Goal: Task Accomplishment & Management: Complete application form

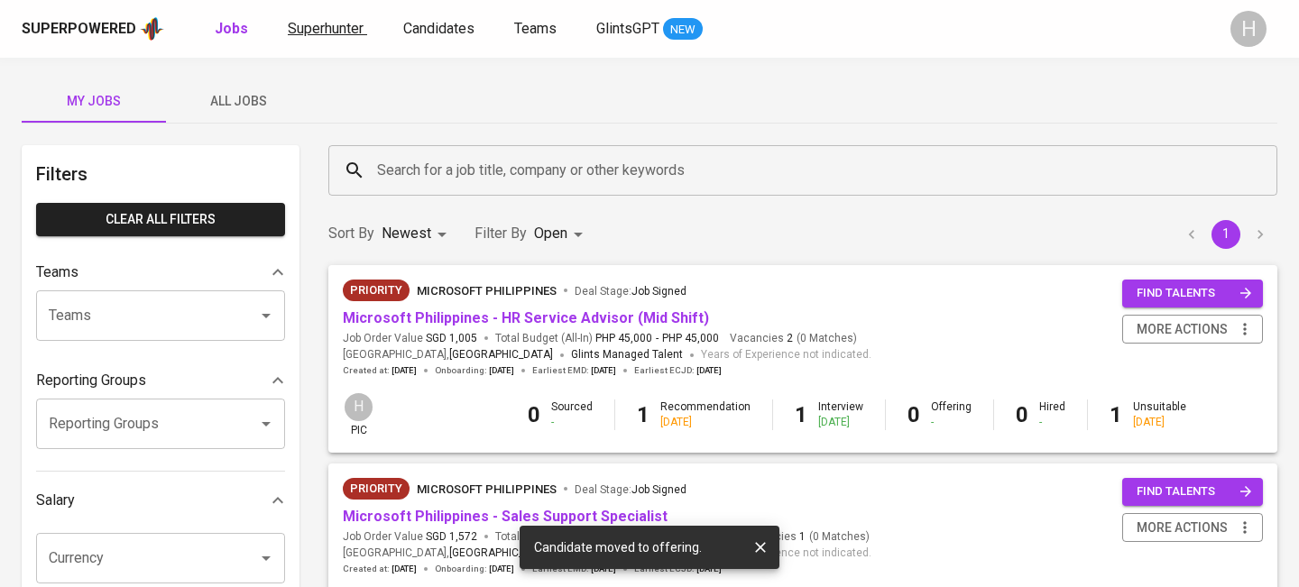
click at [324, 30] on span "Superhunter" at bounding box center [326, 28] width 76 height 17
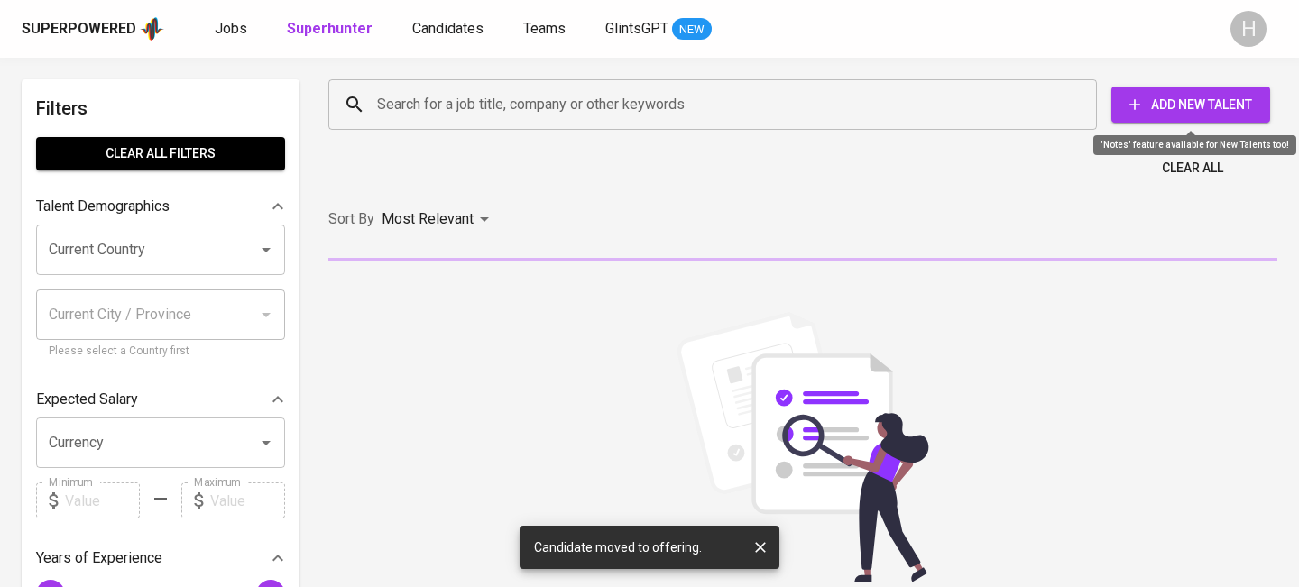
click at [1225, 88] on button "Add New Talent" at bounding box center [1190, 105] width 159 height 36
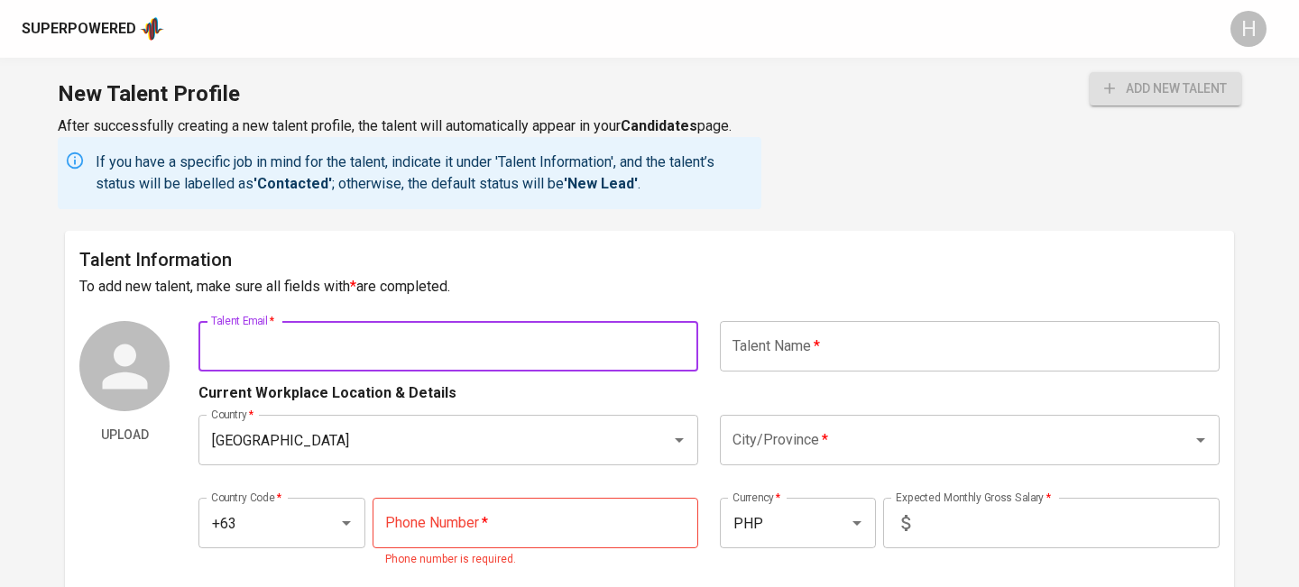
click at [655, 359] on input "text" at bounding box center [448, 346] width 500 height 51
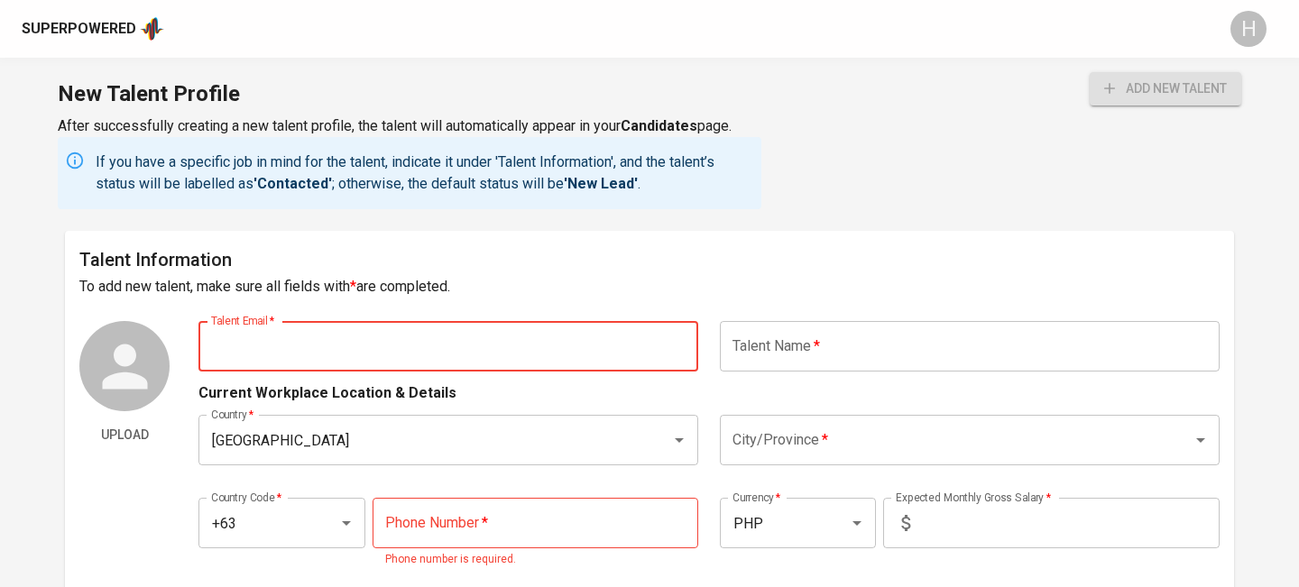
paste input "[EMAIL_ADDRESS][DOMAIN_NAME]"
type input "[EMAIL_ADDRESS][DOMAIN_NAME]"
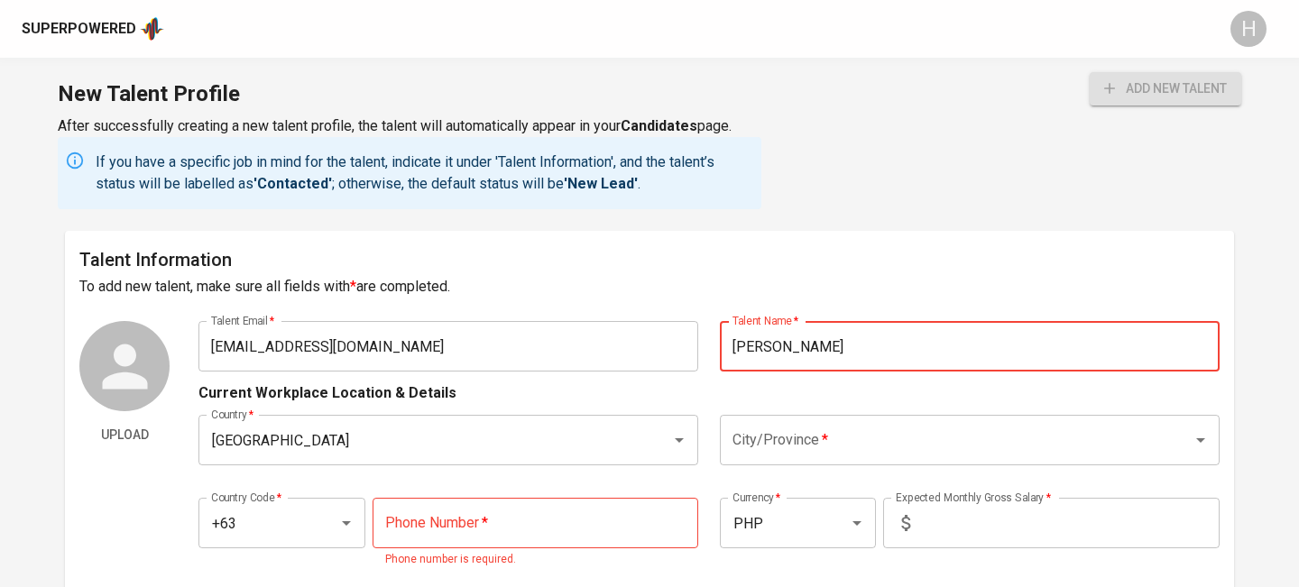
type input "[PERSON_NAME]"
click at [815, 432] on input "City/Province   *" at bounding box center [944, 440] width 433 height 34
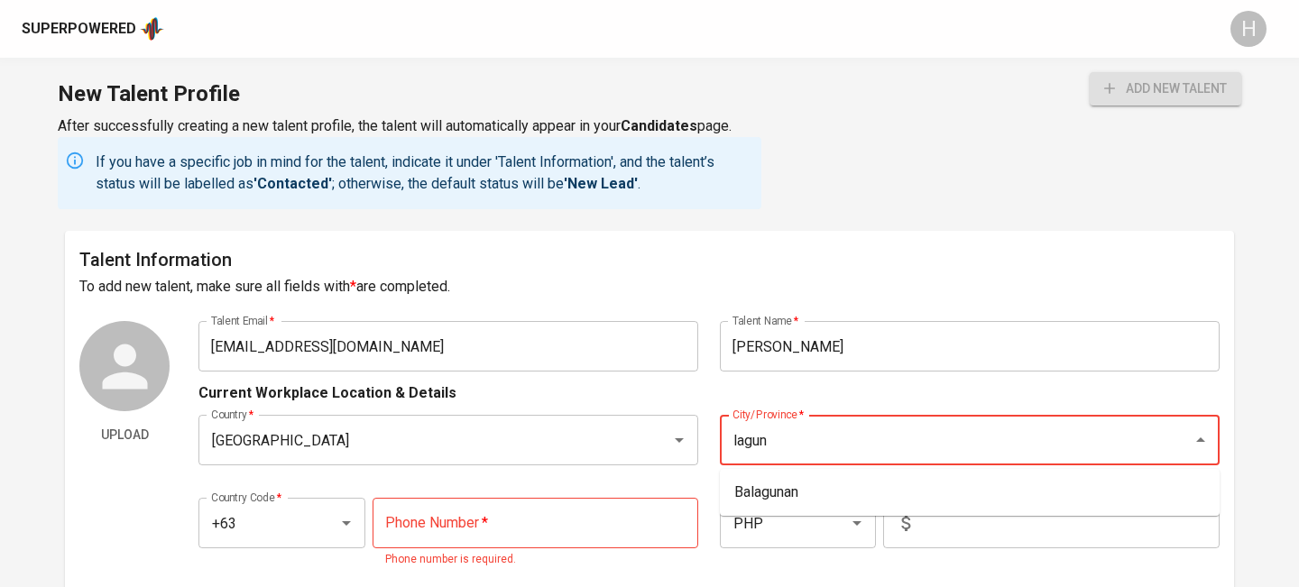
type input "laguna"
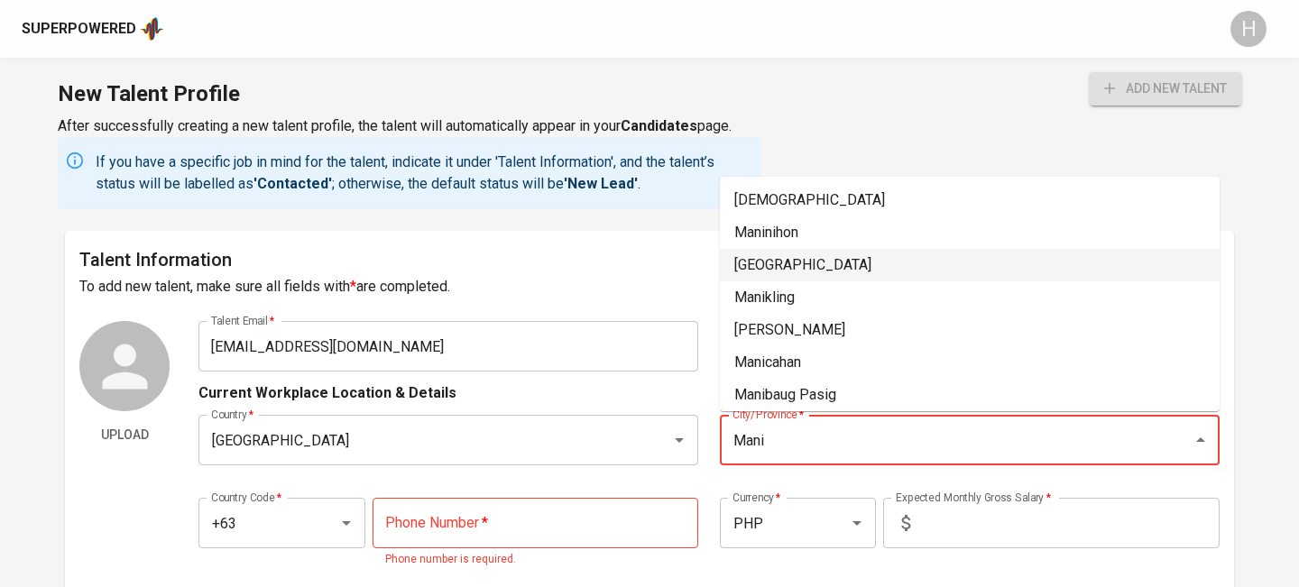
click at [788, 279] on li "[GEOGRAPHIC_DATA]" at bounding box center [970, 265] width 500 height 32
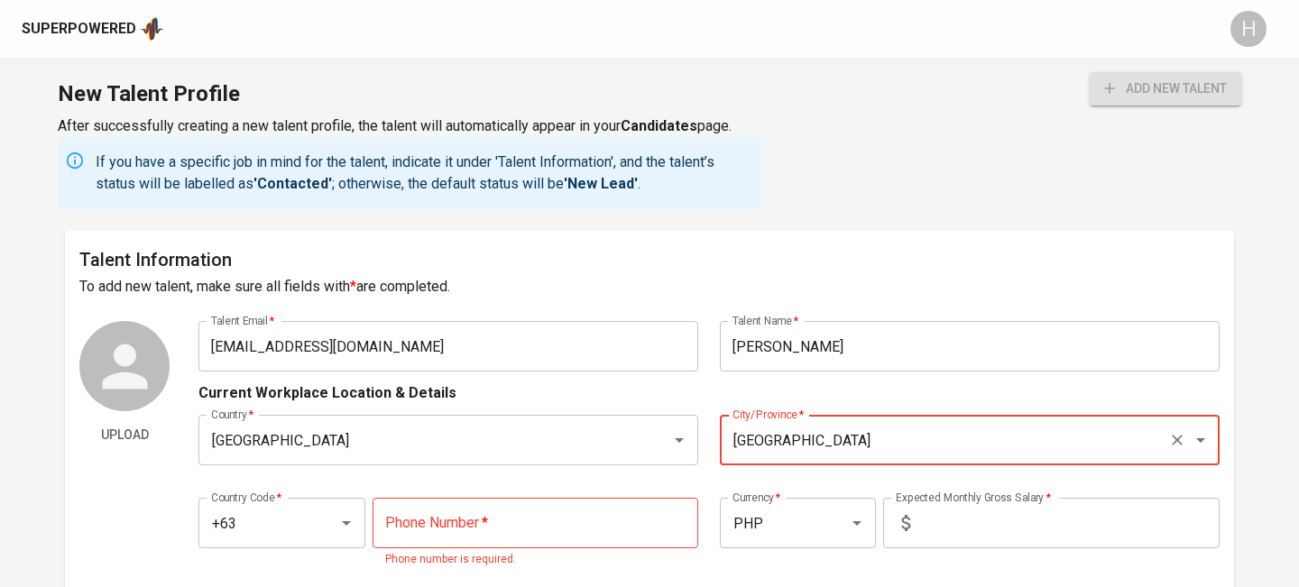
type input "[GEOGRAPHIC_DATA]"
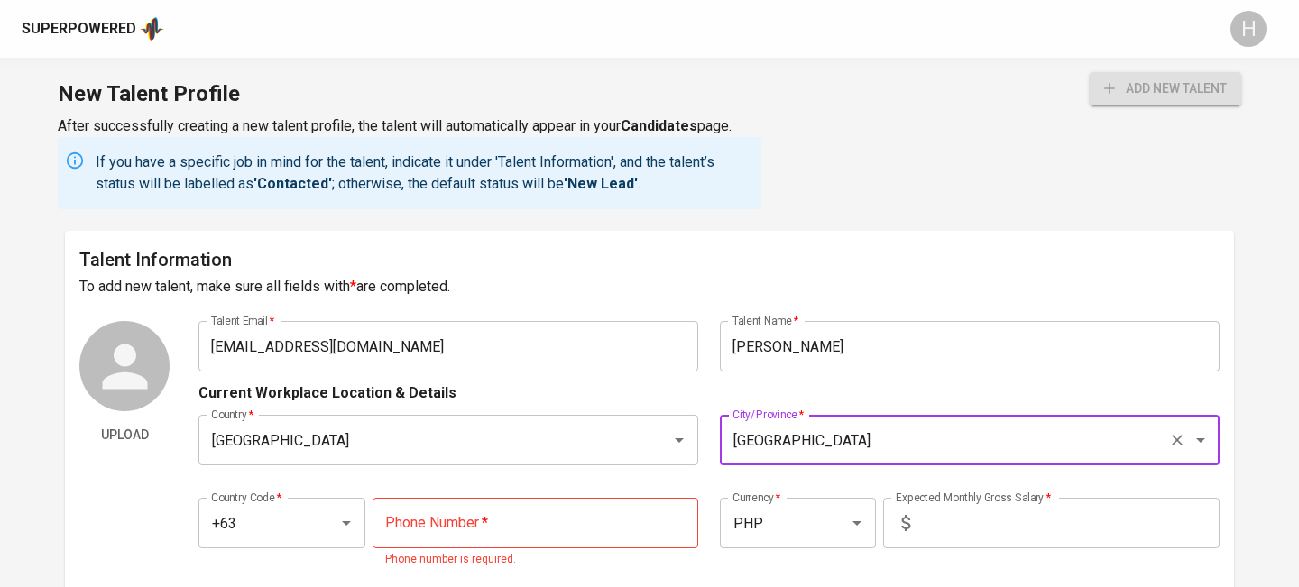
click at [461, 531] on input "tel" at bounding box center [536, 523] width 326 height 51
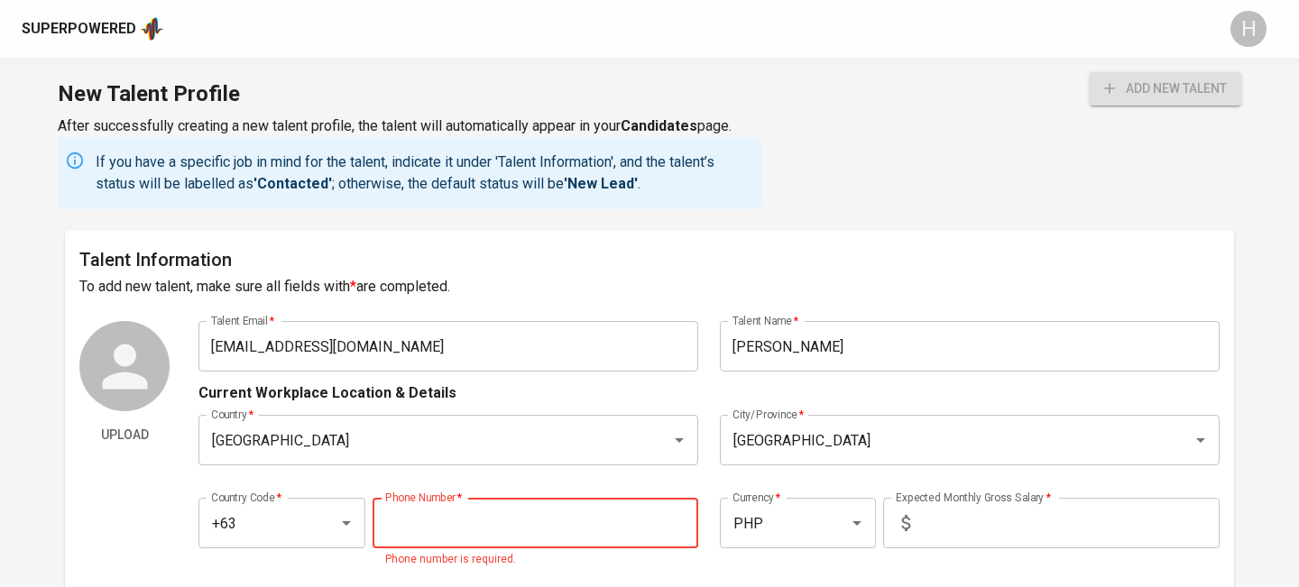
paste input "[PHONE_NUMBER]"
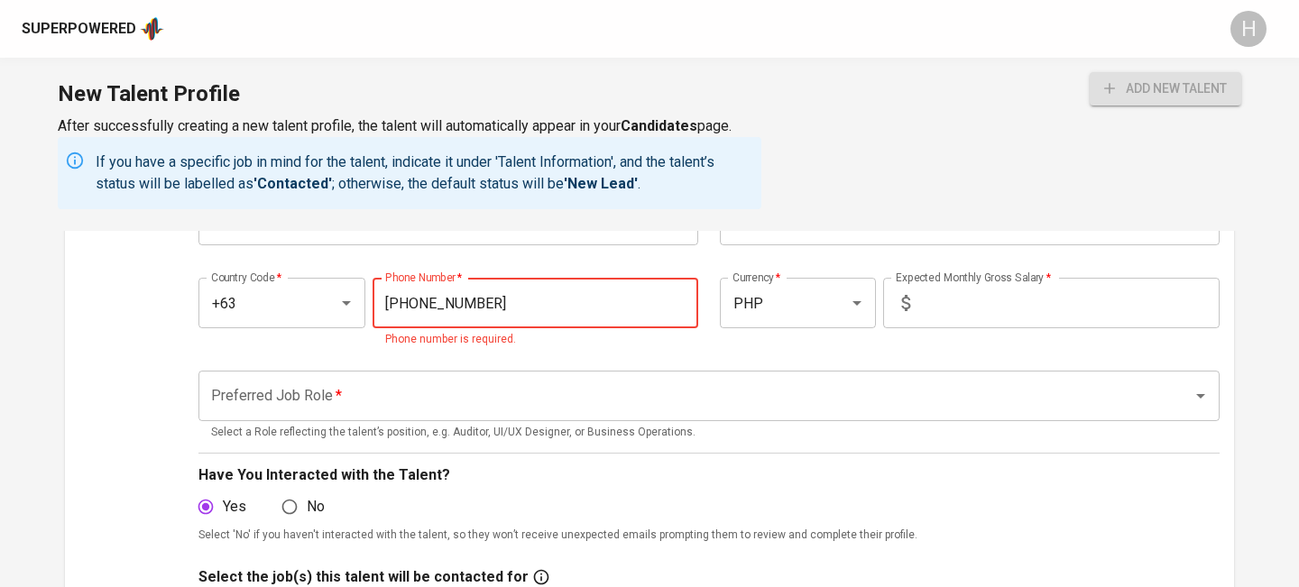
scroll to position [233, 0]
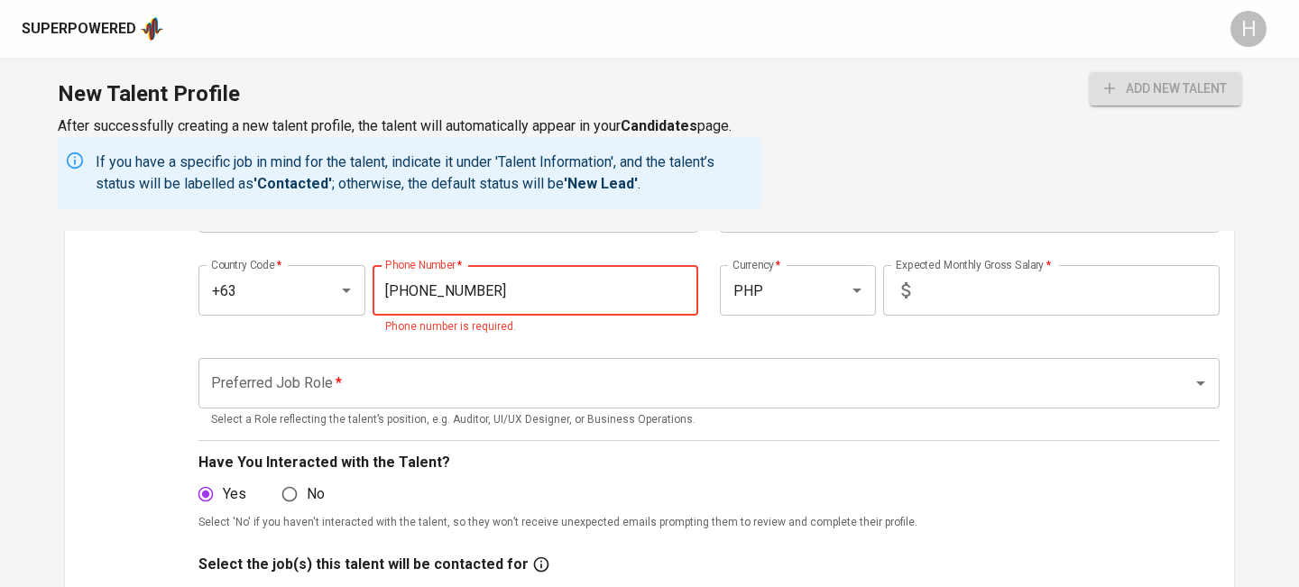
type input "[PHONE_NUMBER]"
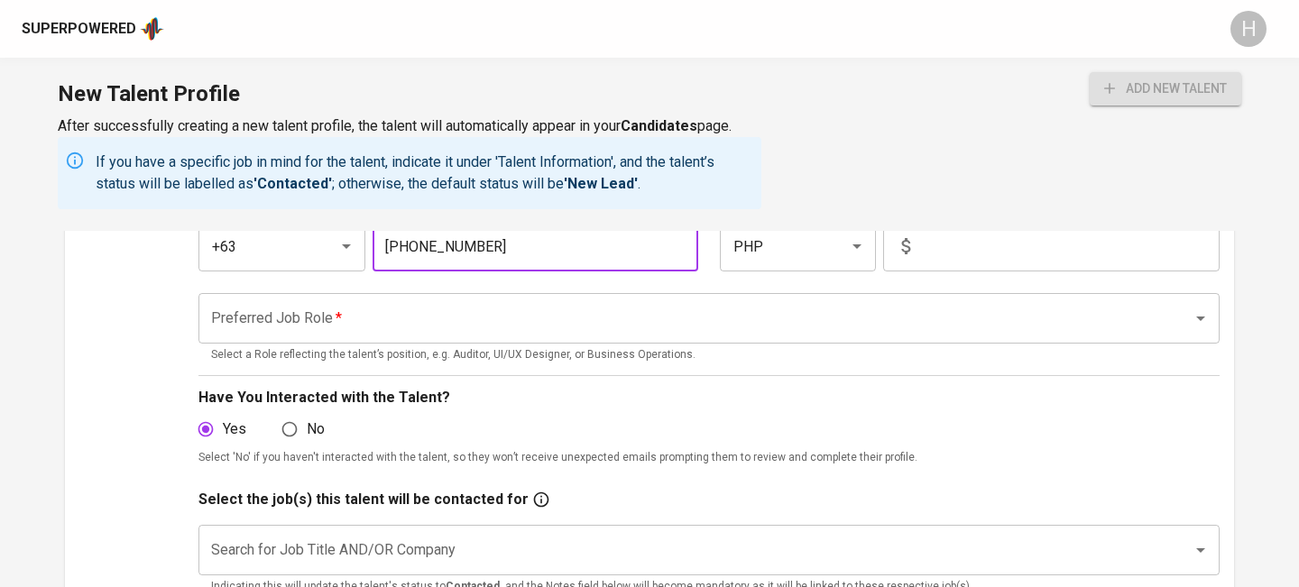
scroll to position [282, 0]
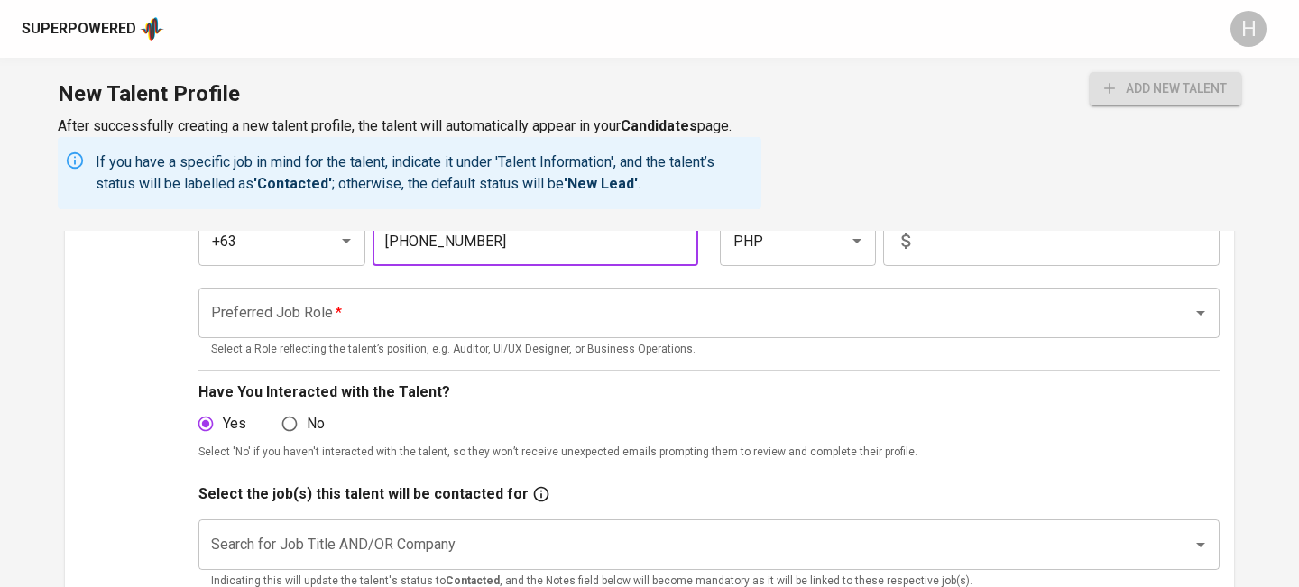
click at [929, 238] on input "text" at bounding box center [1068, 241] width 302 height 51
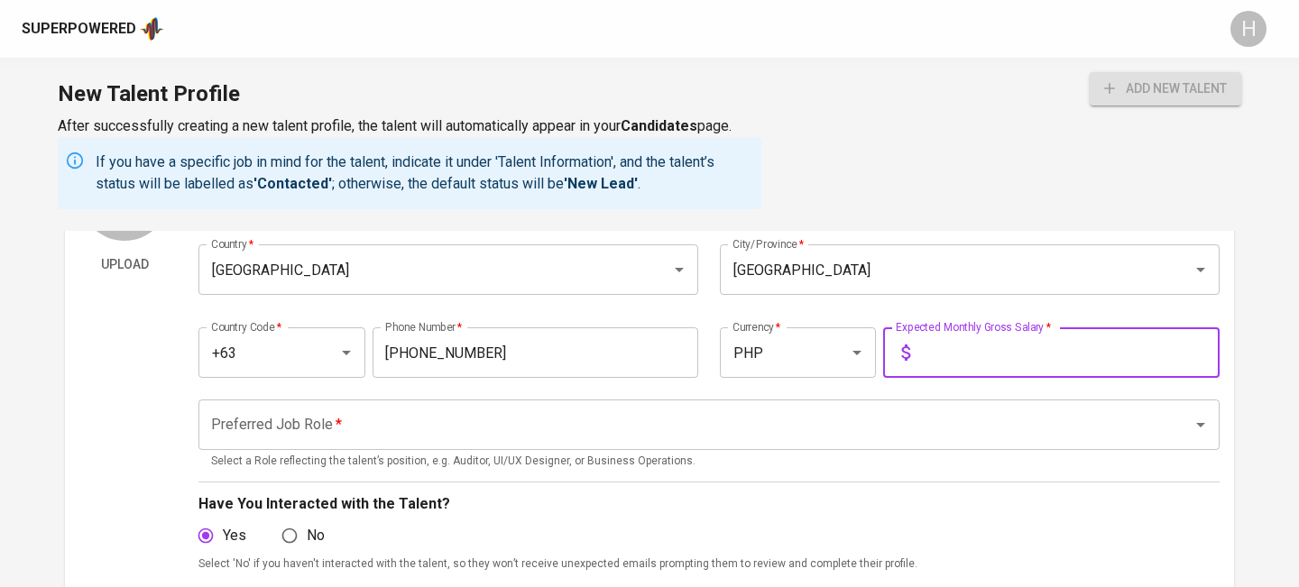
scroll to position [171, 0]
type input "120,000"
click at [576, 435] on input "Preferred Job Role   *" at bounding box center [684, 424] width 954 height 34
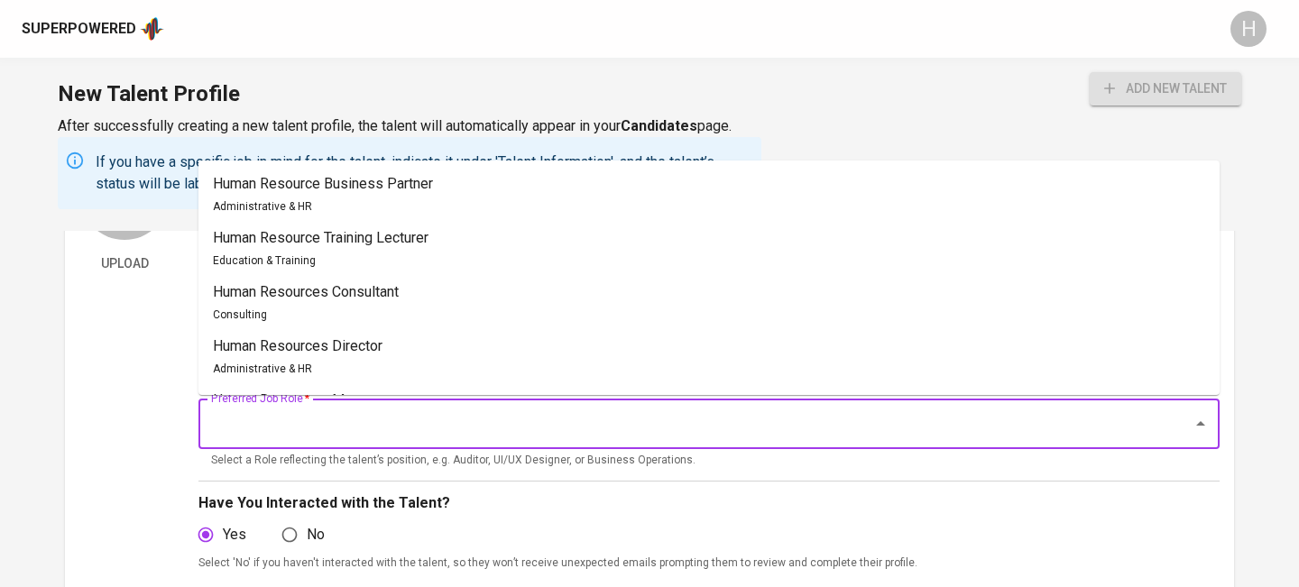
type input "a"
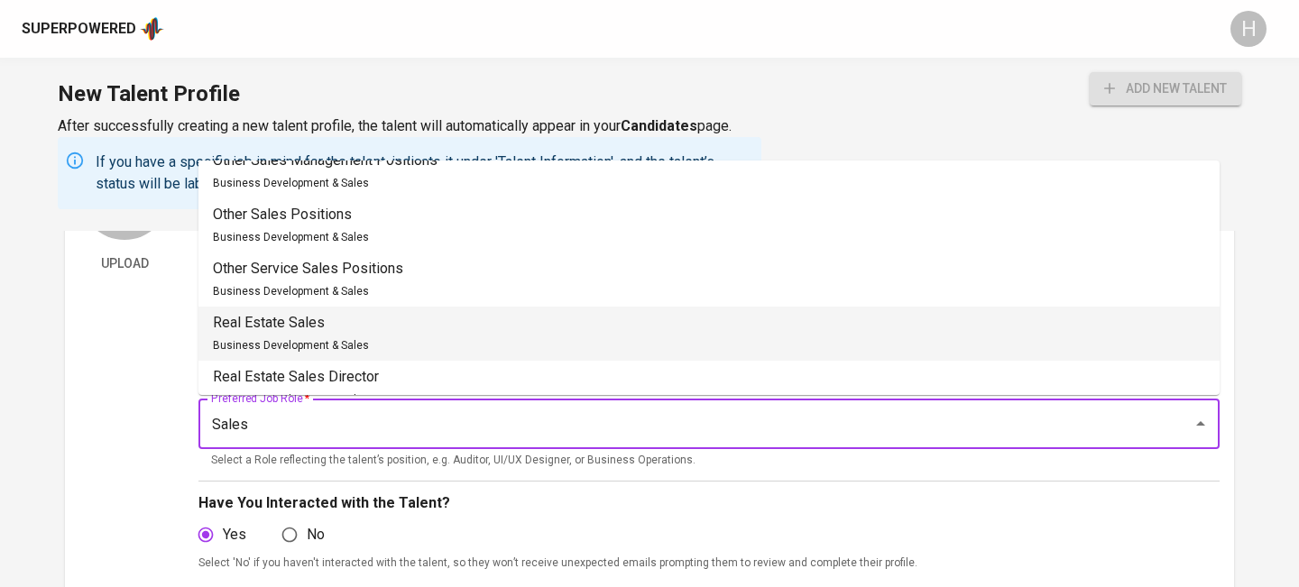
scroll to position [836, 0]
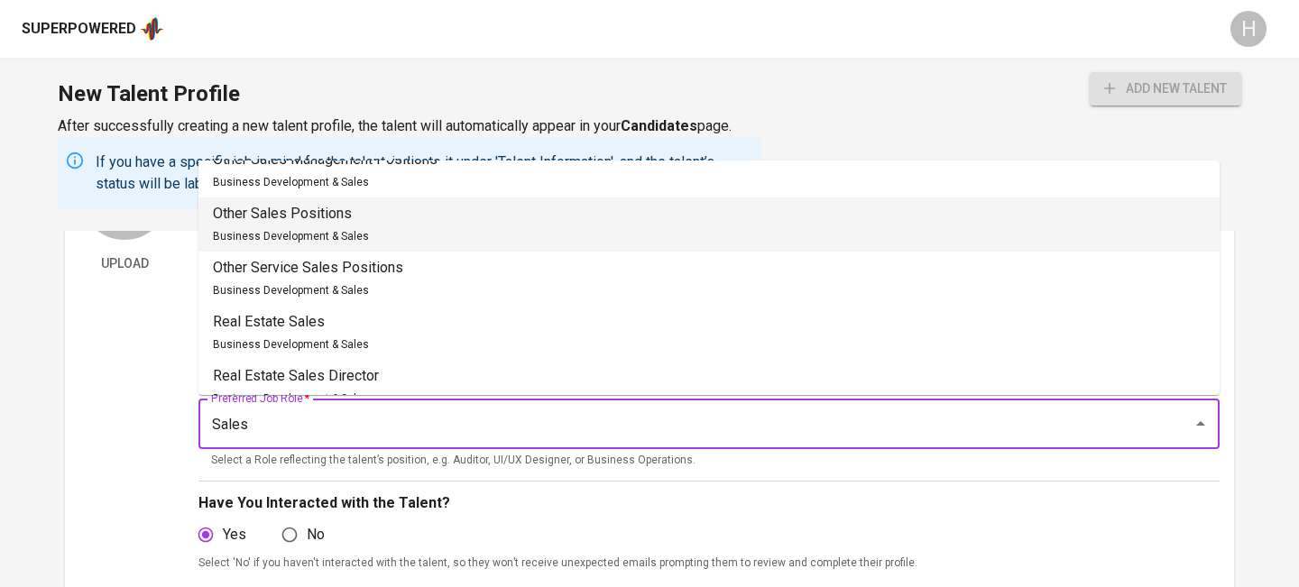
click at [356, 222] on p "Other Sales Positions" at bounding box center [291, 214] width 156 height 22
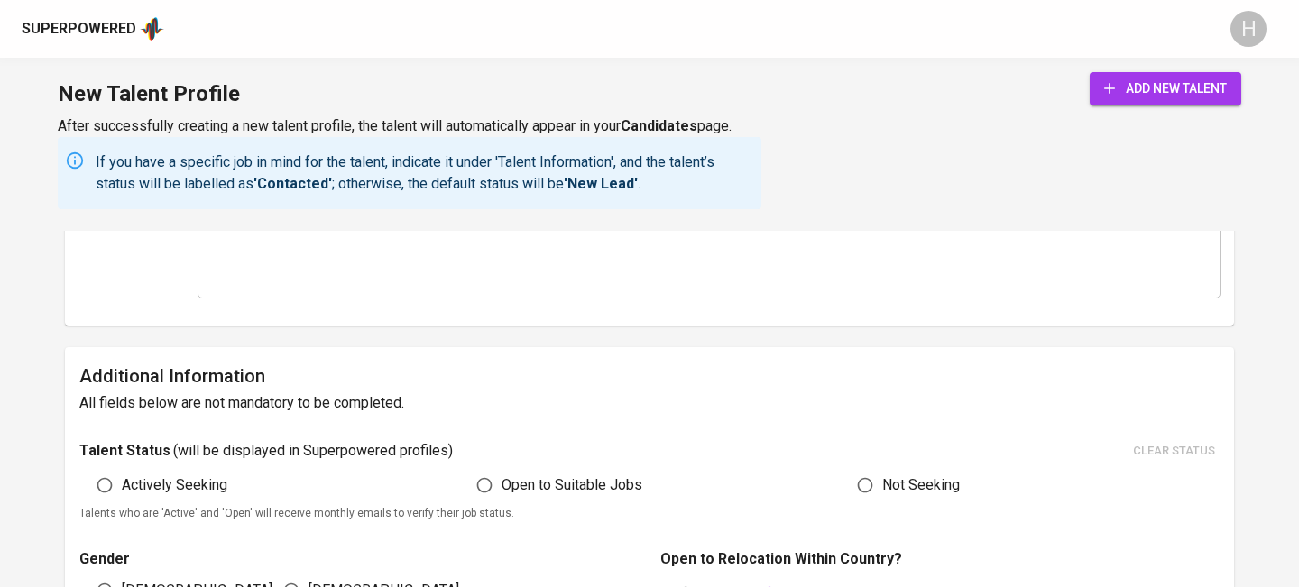
scroll to position [769, 0]
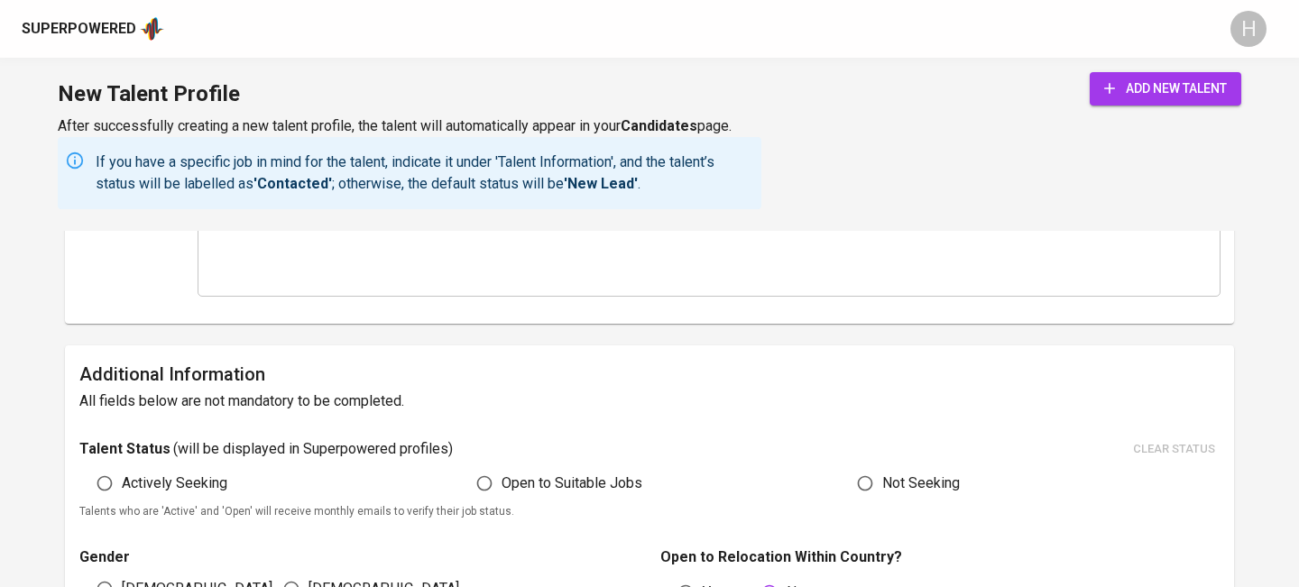
type input "Other Sales Positions"
click at [179, 490] on span "Actively Seeking" at bounding box center [175, 484] width 106 height 22
click at [122, 490] on input "Actively Seeking" at bounding box center [105, 483] width 34 height 34
radio input "true"
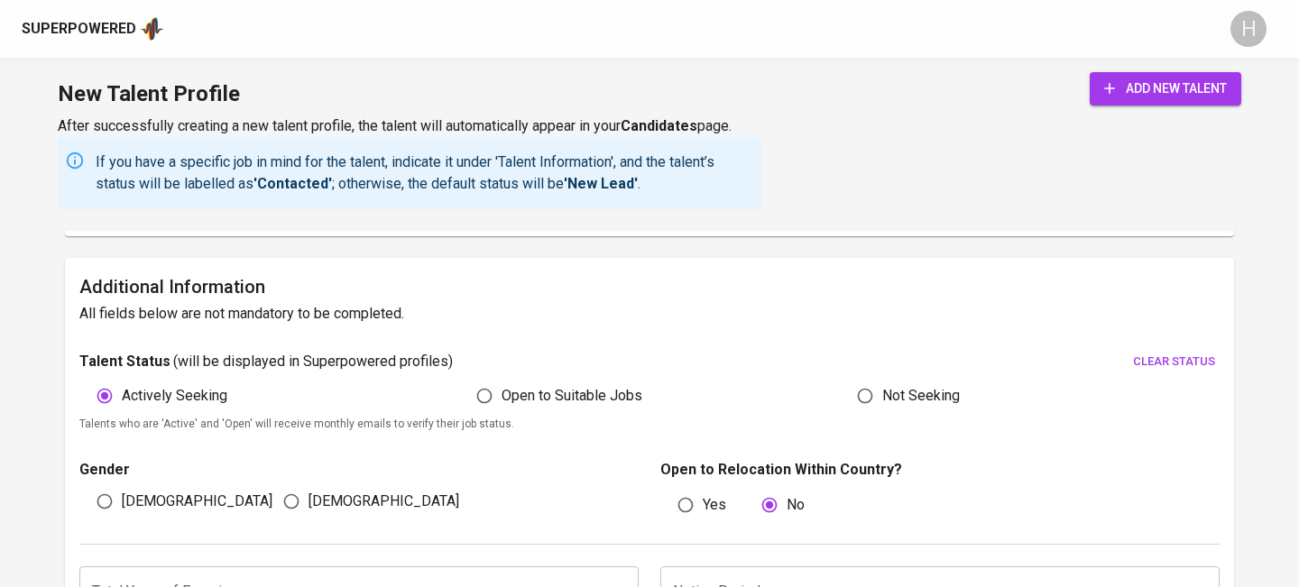
scroll to position [893, 0]
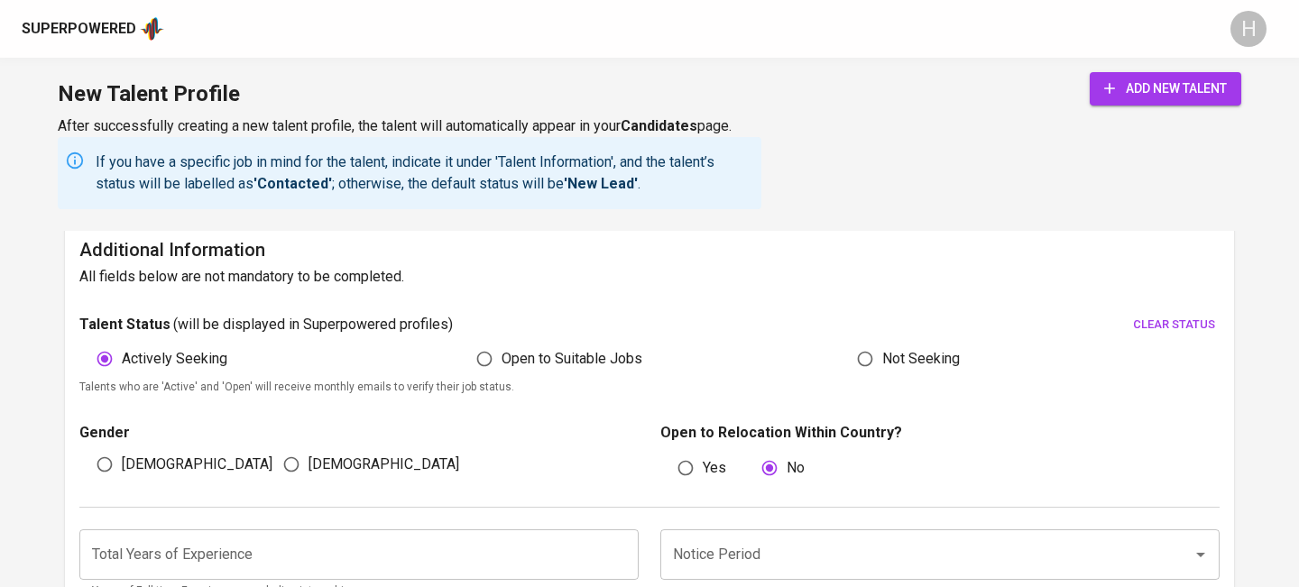
click at [296, 467] on input "[DEMOGRAPHIC_DATA]" at bounding box center [291, 464] width 34 height 34
radio input "true"
click at [1146, 78] on span "add new talent" at bounding box center [1165, 89] width 123 height 23
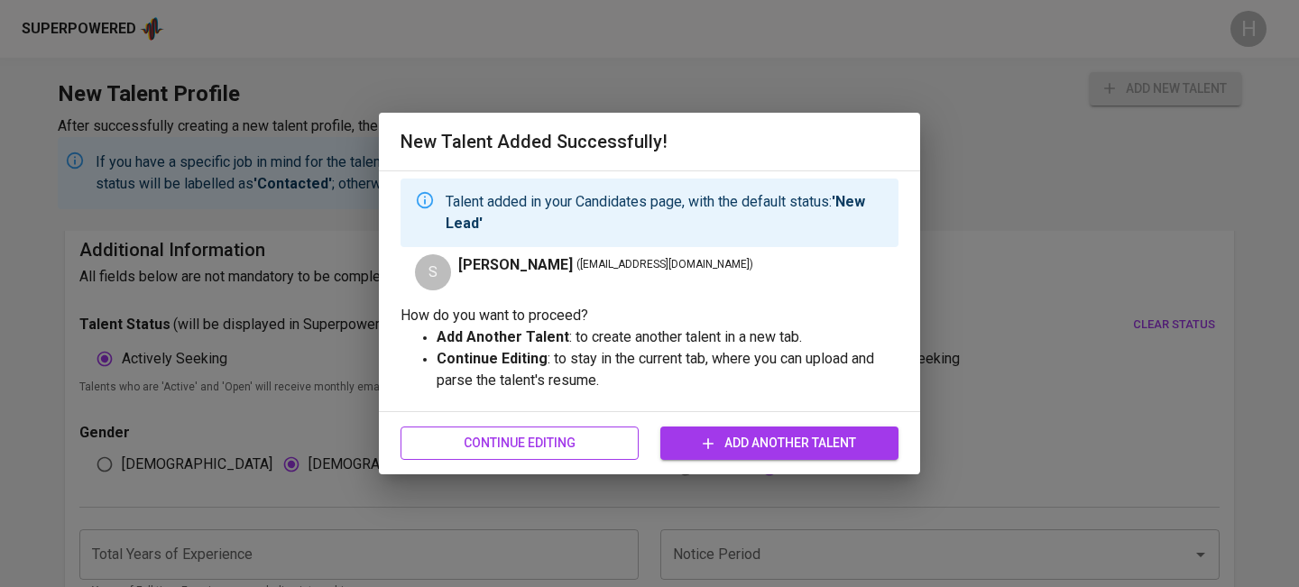
click at [584, 454] on button "Continue Editing" at bounding box center [520, 443] width 238 height 33
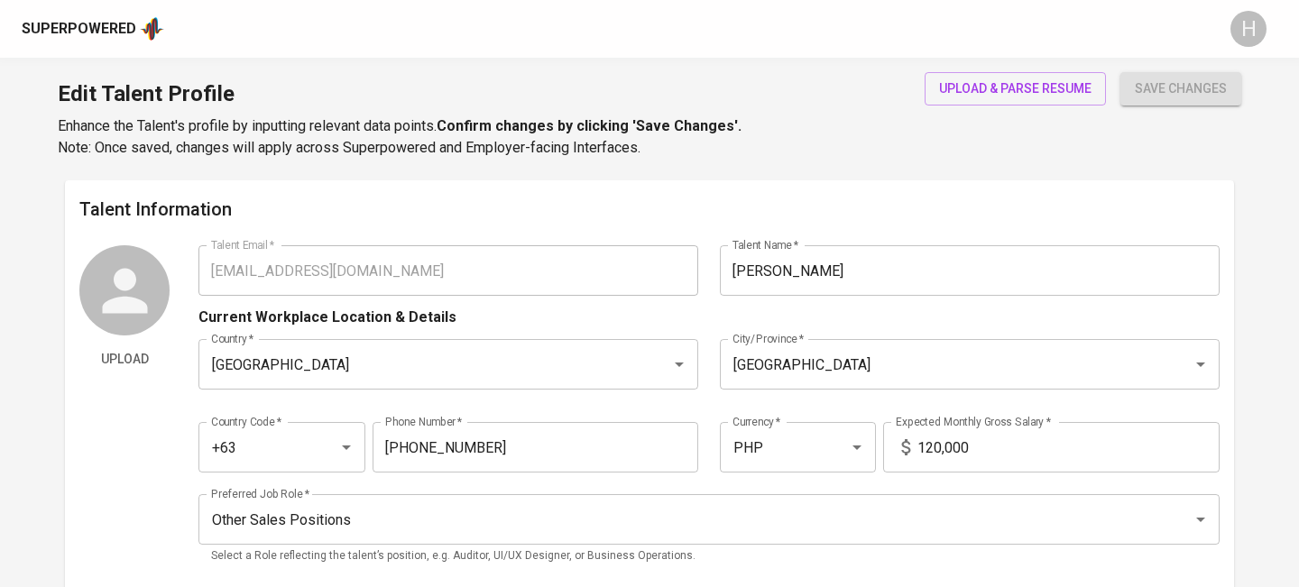
type input "[EMAIL_ADDRESS][DOMAIN_NAME]"
type input "[PERSON_NAME]"
type input "[GEOGRAPHIC_DATA]"
type input "+63"
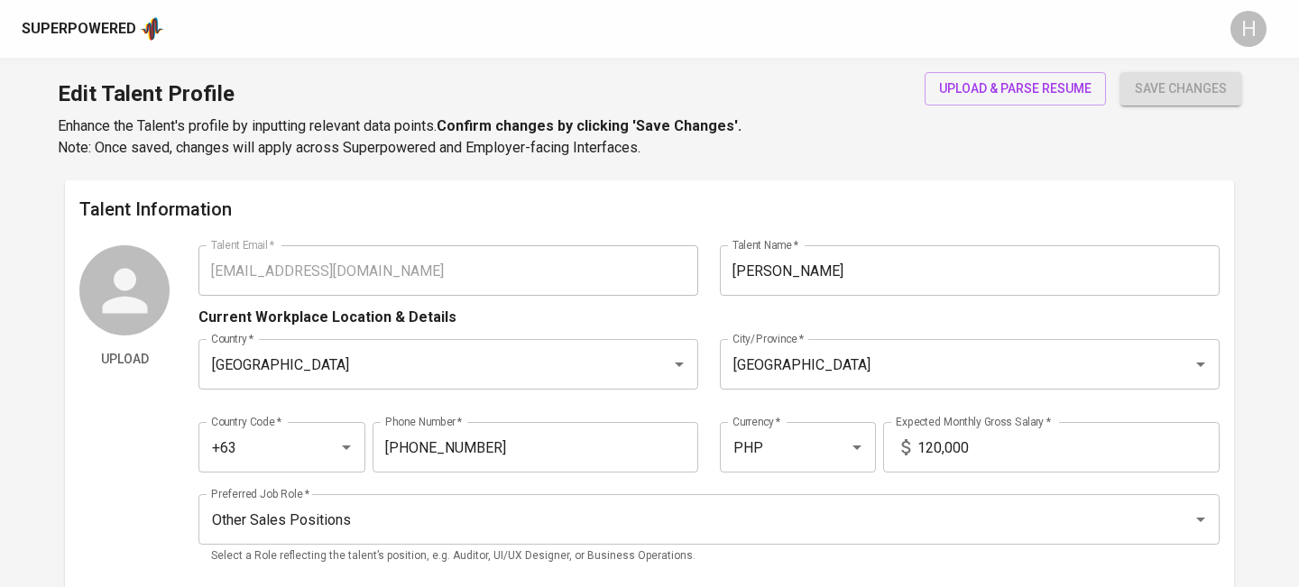
type input "[PHONE_NUMBER]"
type input "PHP"
type input "120,000"
type input "Other Sales Positions"
radio input "true"
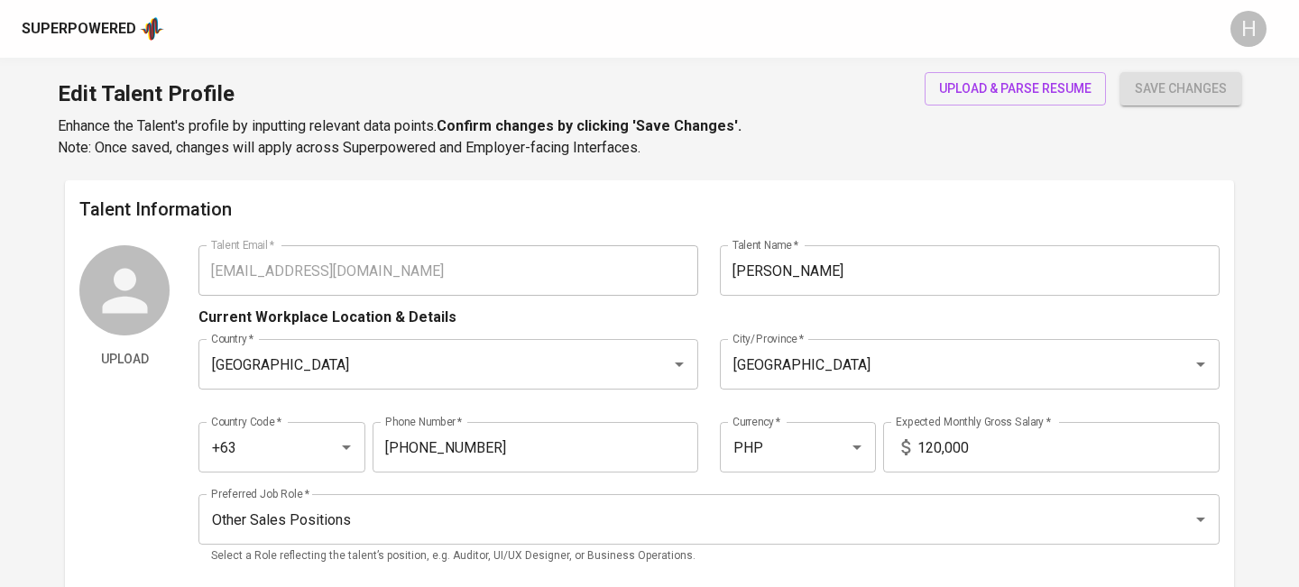
radio input "true"
click at [981, 93] on span "upload & parse resume" at bounding box center [1015, 89] width 152 height 23
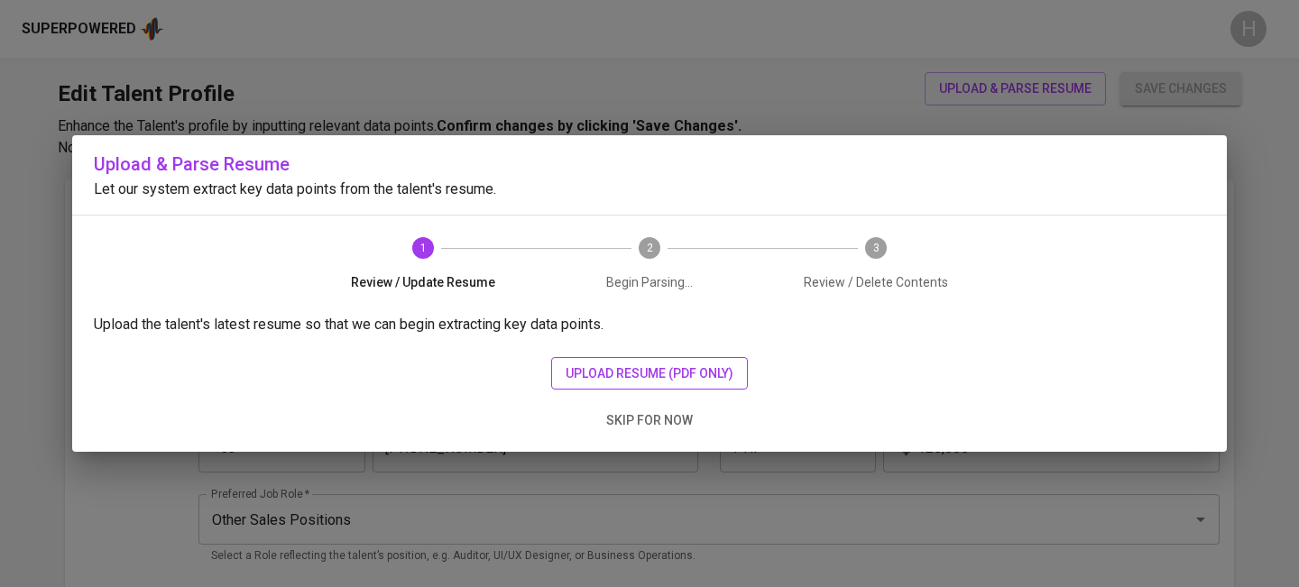
click at [612, 364] on span "upload resume (pdf only)" at bounding box center [650, 374] width 168 height 23
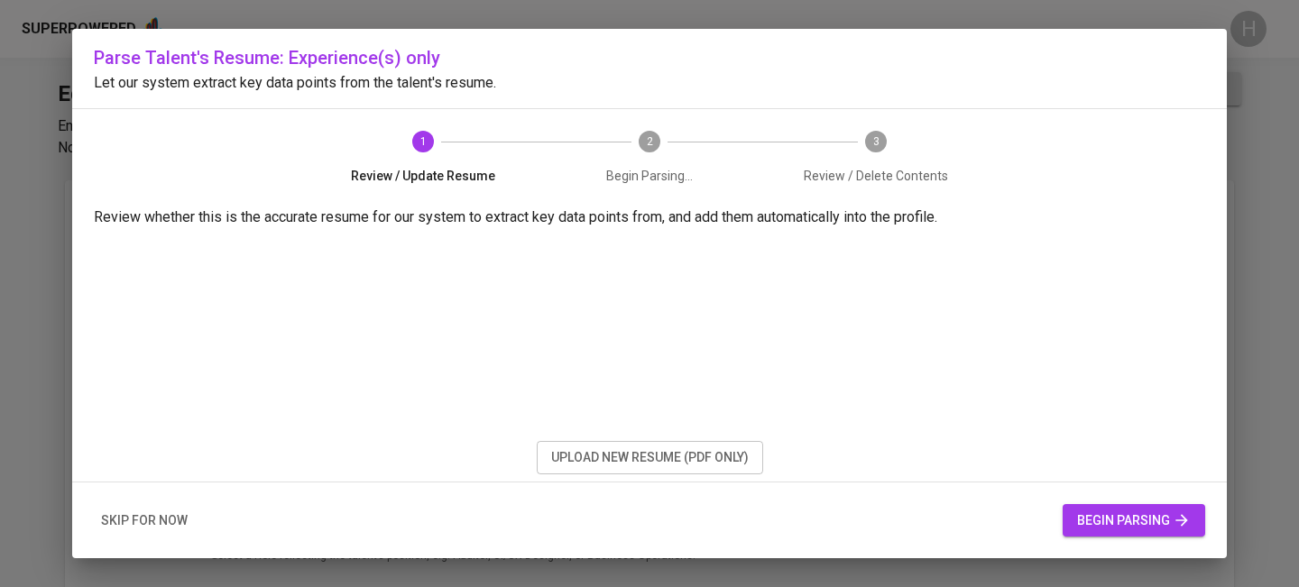
click at [1099, 514] on span "begin parsing" at bounding box center [1134, 521] width 114 height 23
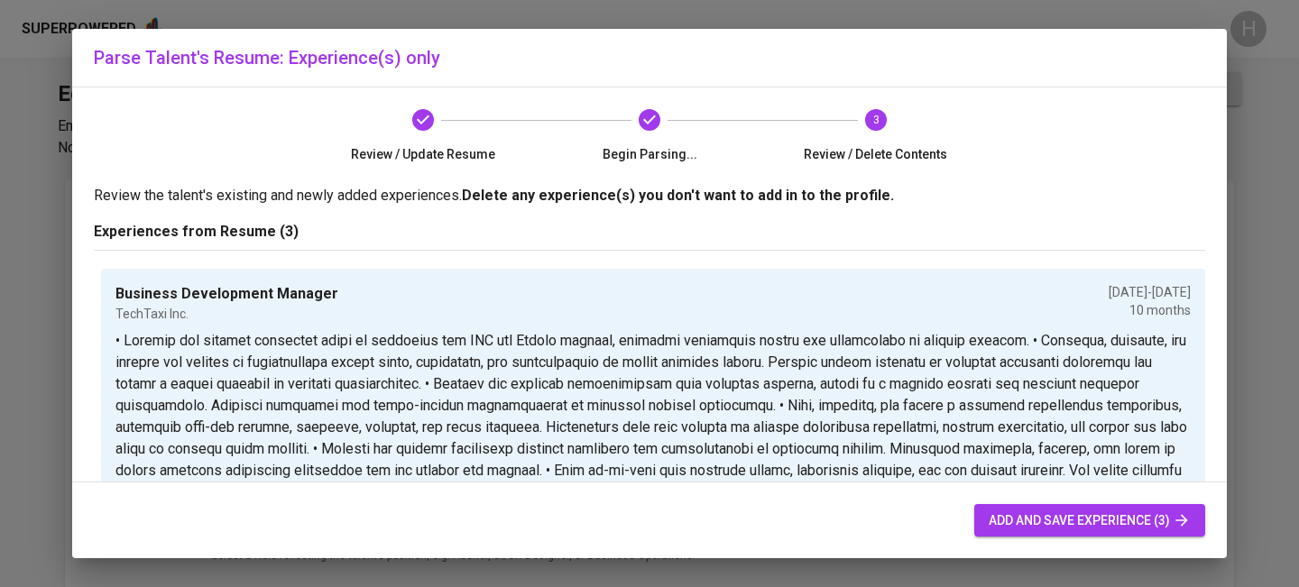
click at [1015, 530] on span "add and save experience (3)" at bounding box center [1090, 521] width 202 height 23
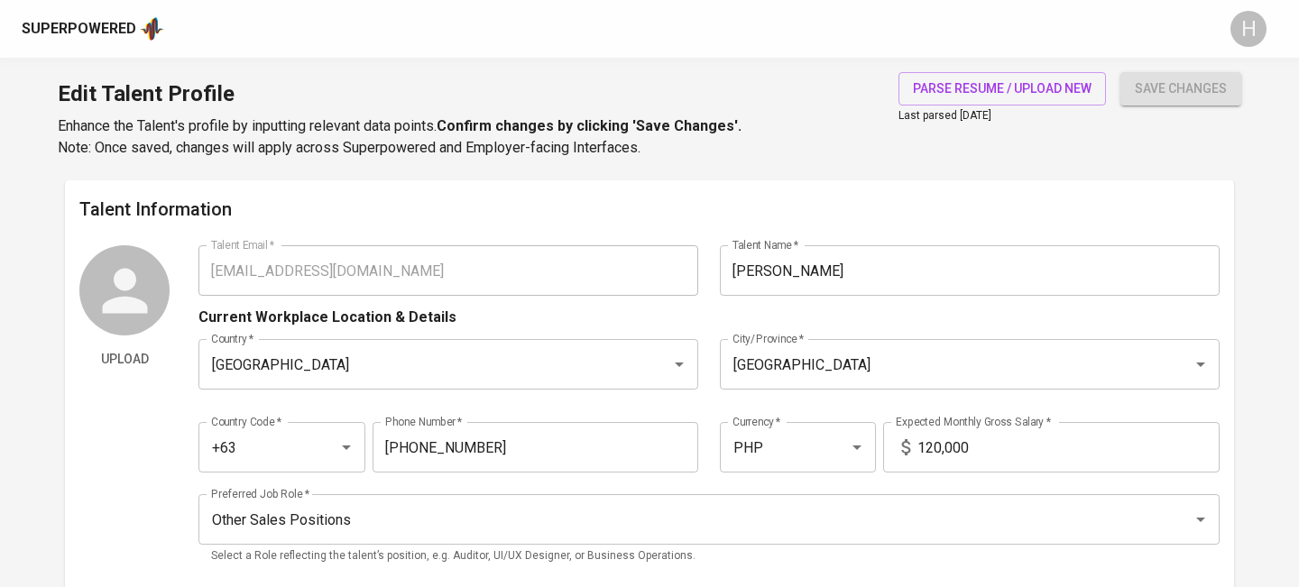
click at [95, 23] on div "Superpowered" at bounding box center [79, 29] width 115 height 21
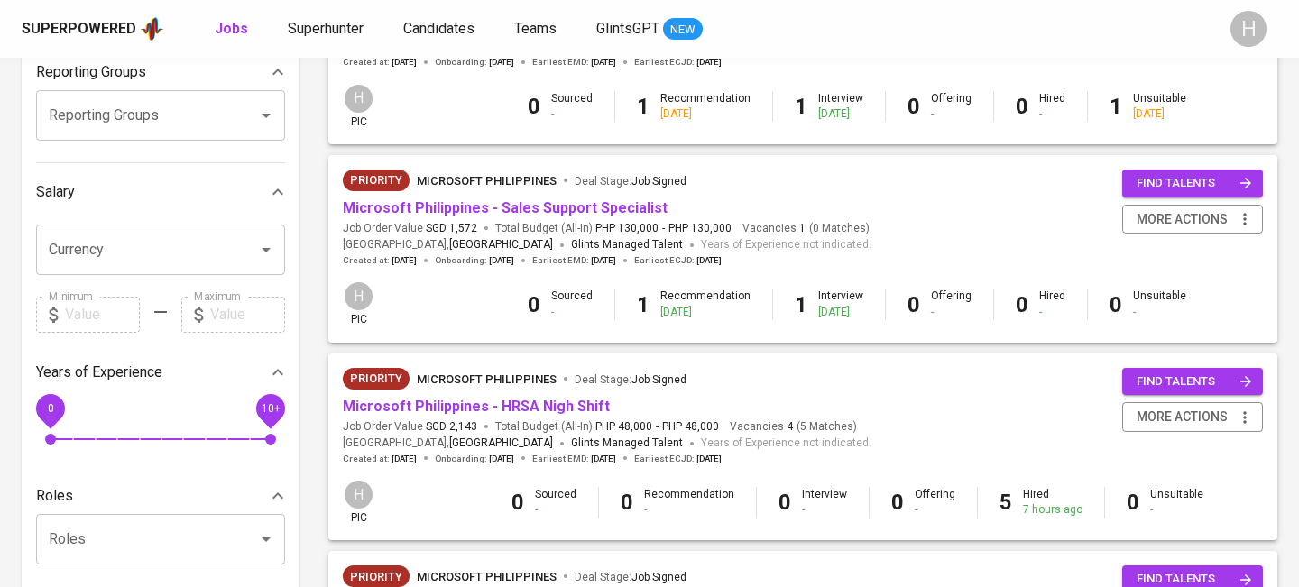
scroll to position [294, 0]
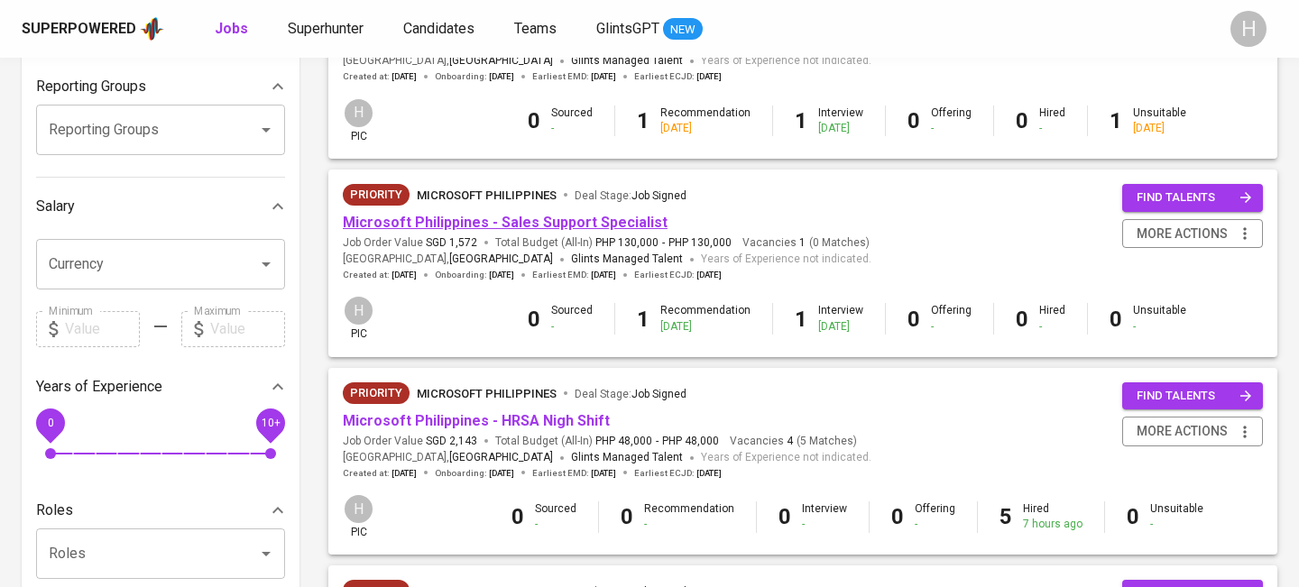
click at [511, 224] on link "Microsoft Philippines - Sales Support Specialist" at bounding box center [505, 222] width 325 height 17
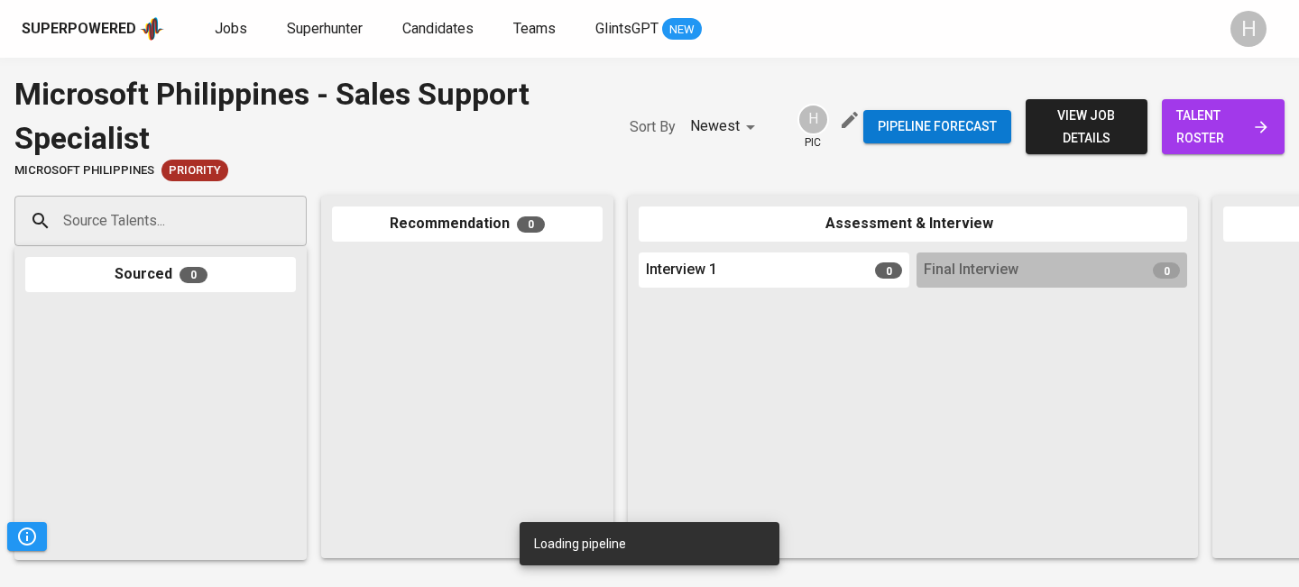
click at [217, 218] on input "Source Talents..." at bounding box center [153, 221] width 189 height 34
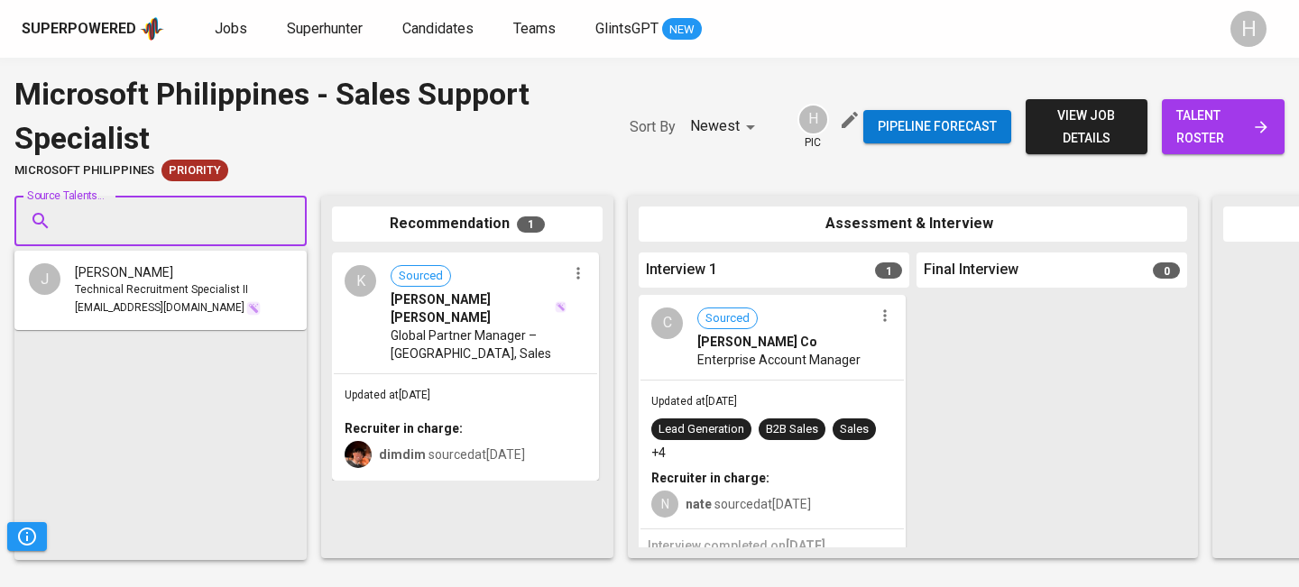
paste input "[EMAIL_ADDRESS][DOMAIN_NAME]"
type input "[EMAIL_ADDRESS][DOMAIN_NAME]"
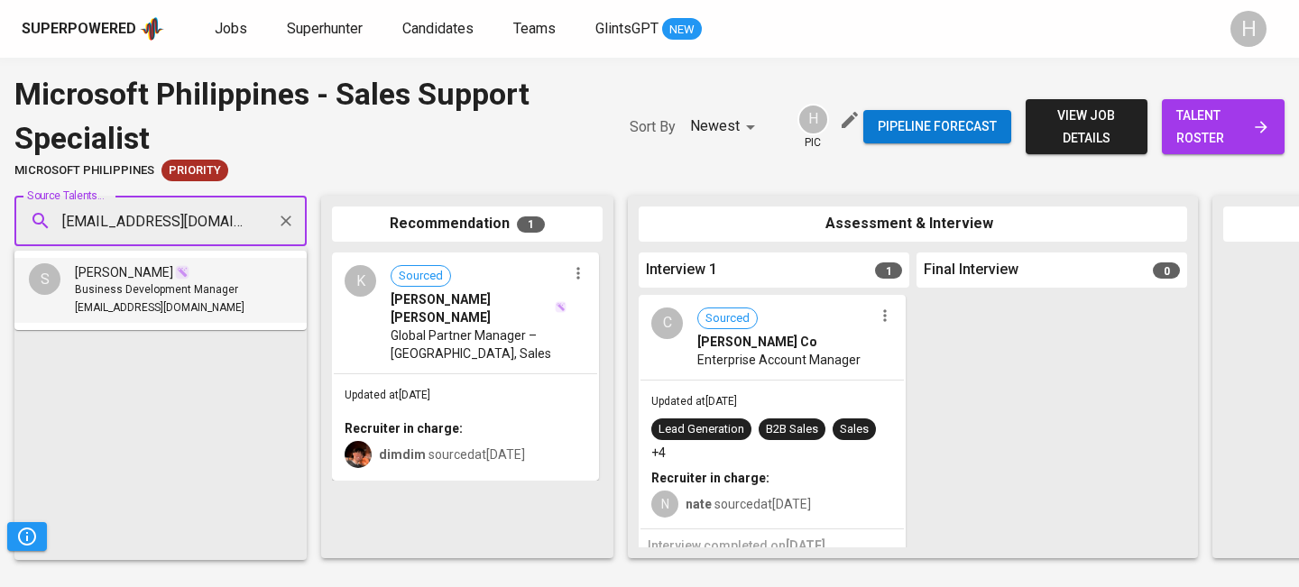
click at [161, 316] on span "[EMAIL_ADDRESS][DOMAIN_NAME]" at bounding box center [160, 308] width 170 height 18
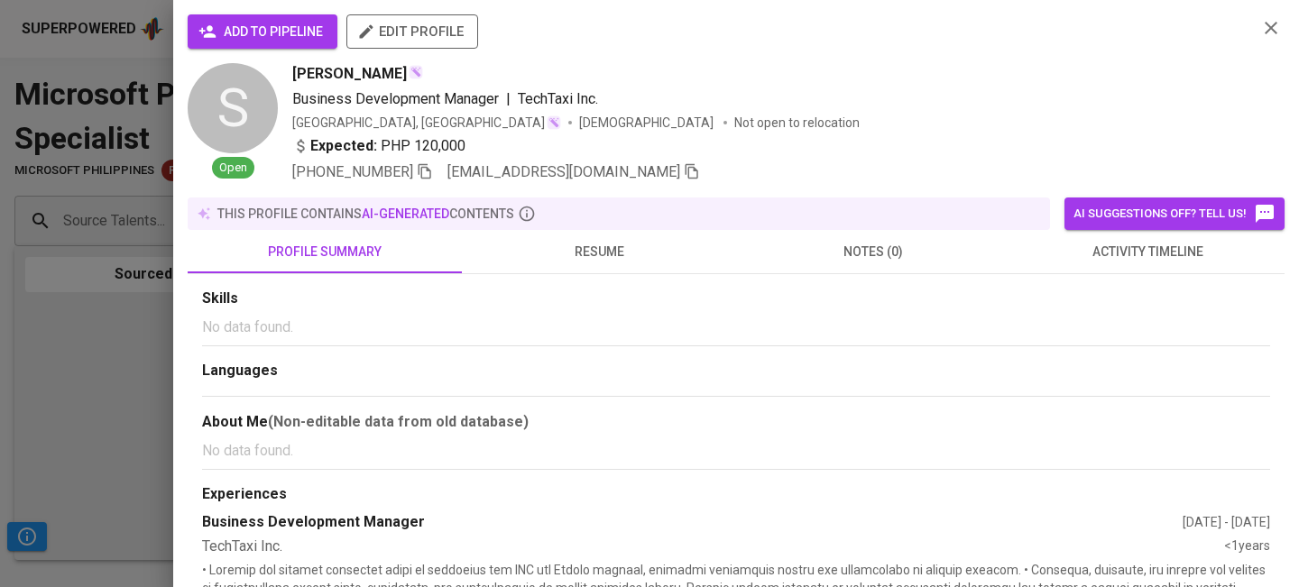
click at [263, 41] on span "add to pipeline" at bounding box center [262, 32] width 121 height 23
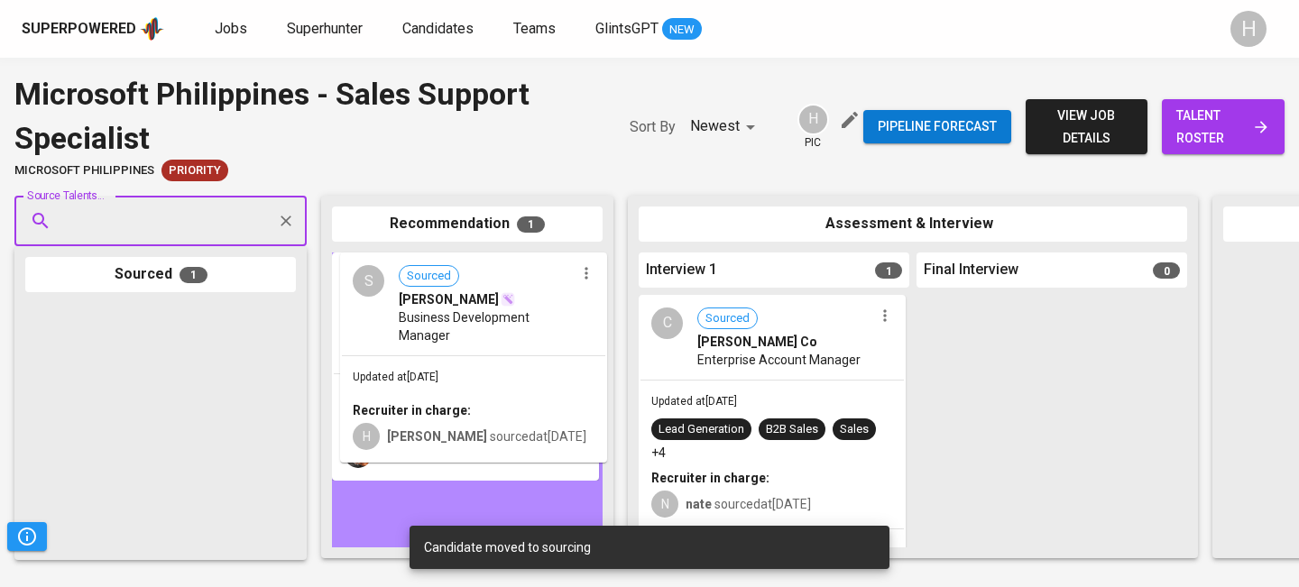
drag, startPoint x: 122, startPoint y: 388, endPoint x: 438, endPoint y: 328, distance: 321.3
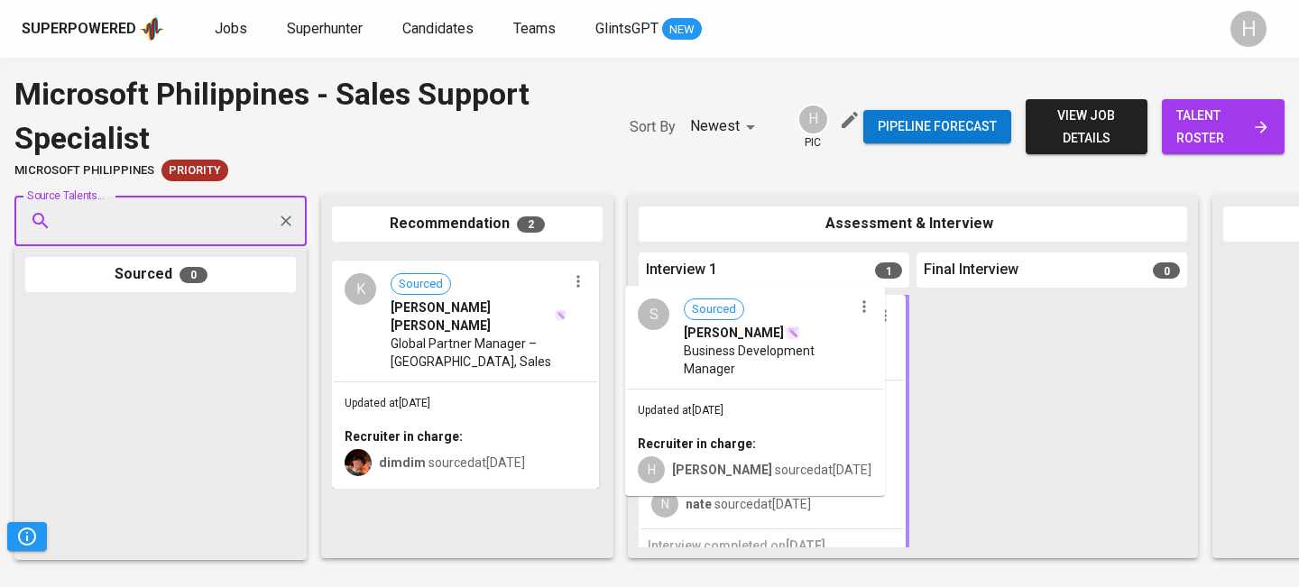
drag, startPoint x: 485, startPoint y: 340, endPoint x: 784, endPoint y: 373, distance: 300.5
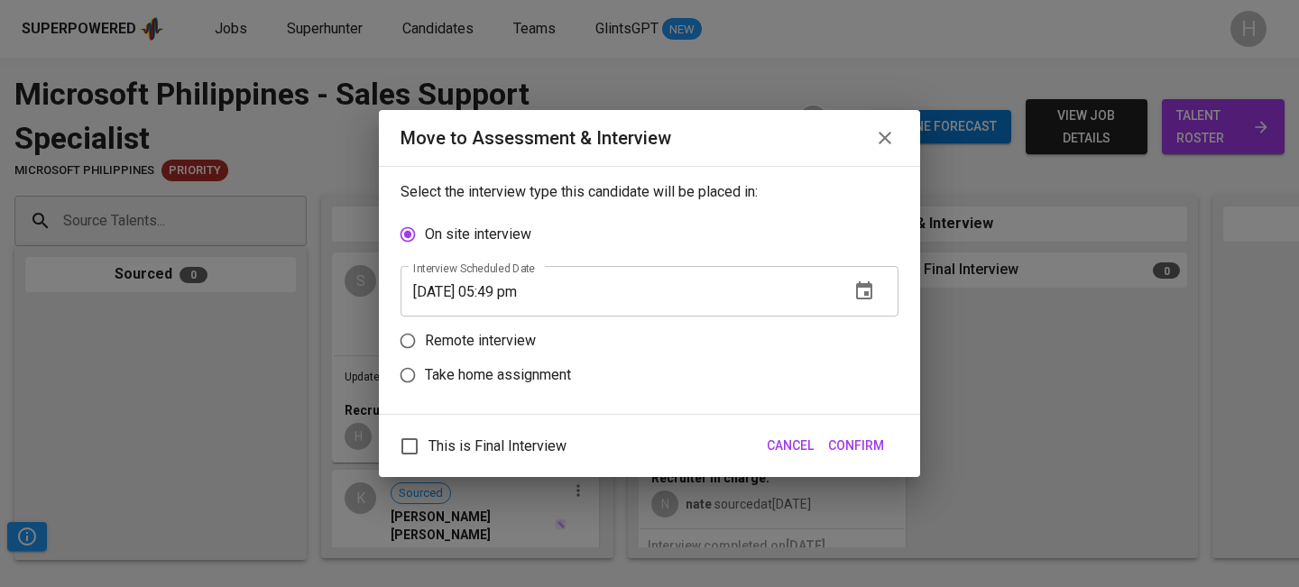
click at [505, 337] on p "Remote interview" at bounding box center [480, 341] width 111 height 22
click at [425, 337] on input "Remote interview" at bounding box center [408, 341] width 34 height 34
radio input "true"
click at [509, 327] on input "[DATE] 05:49 pm" at bounding box center [618, 325] width 435 height 51
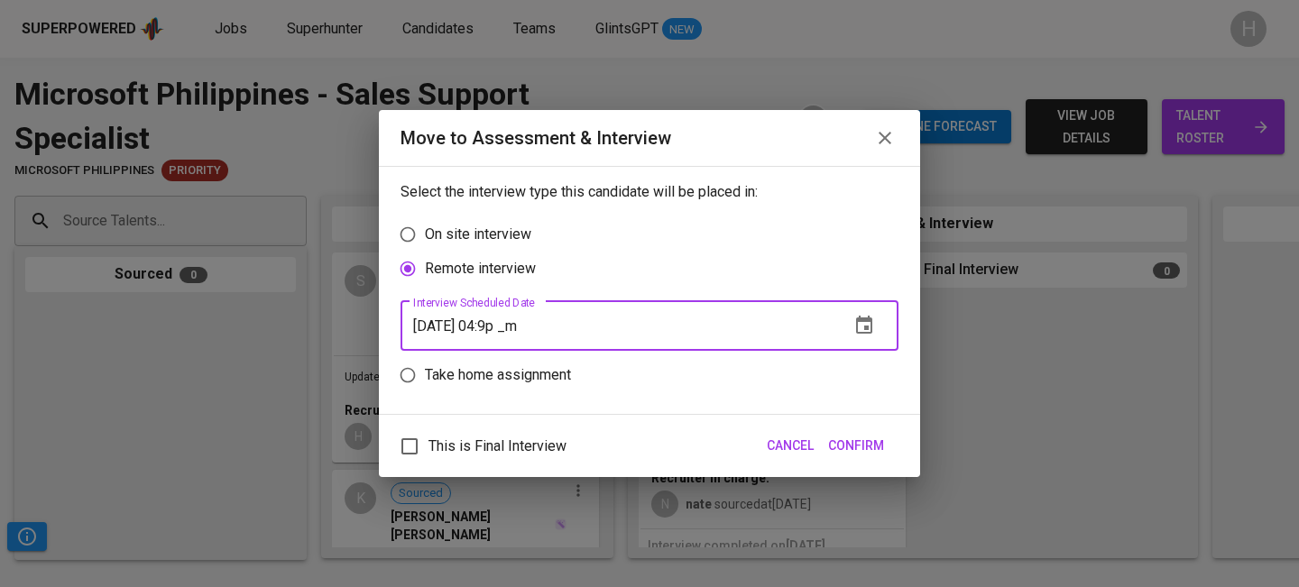
click at [452, 327] on input "[DATE] 04:9p _m" at bounding box center [618, 325] width 435 height 51
click at [521, 328] on input "[DATE] 04:9p _m" at bounding box center [618, 325] width 435 height 51
type input "[DATE] 04:00 pm"
click at [850, 440] on span "Confirm" at bounding box center [856, 446] width 56 height 23
